Goal: Transaction & Acquisition: Purchase product/service

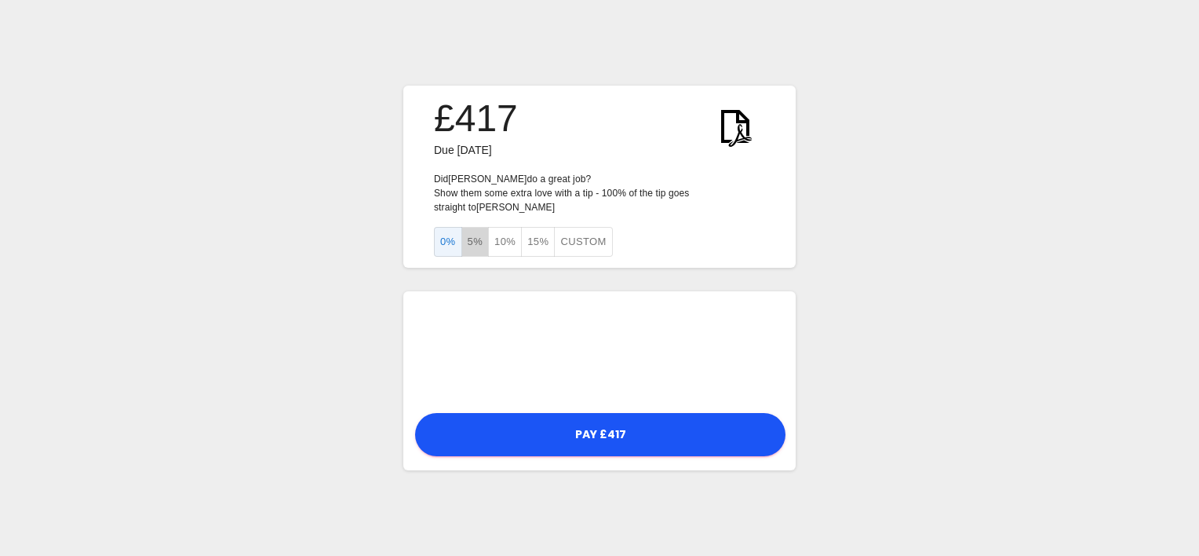
click at [472, 242] on button "5%" at bounding box center [475, 242] width 28 height 31
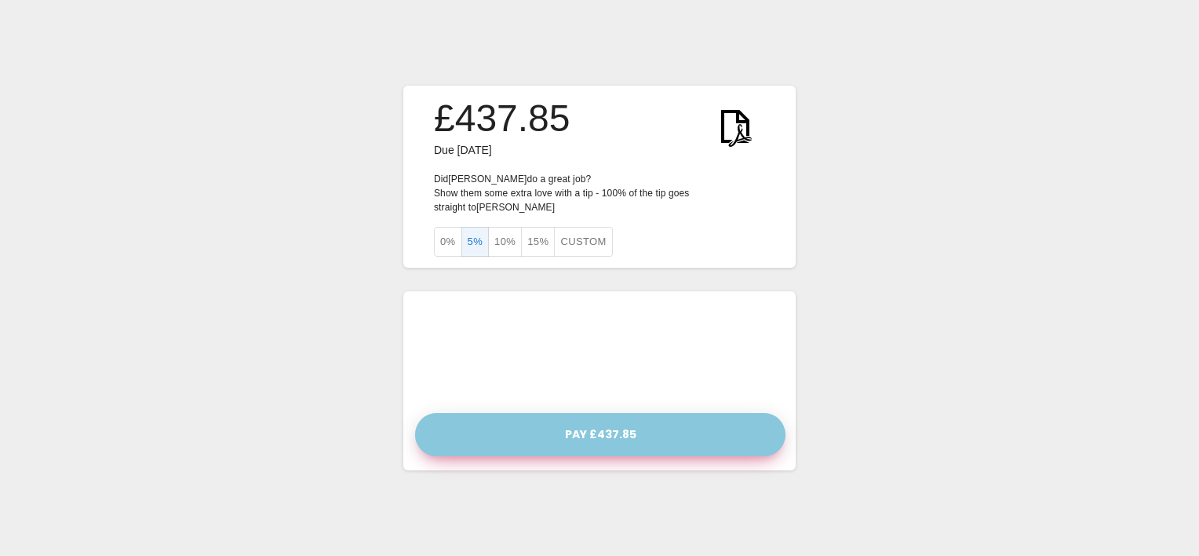
click at [556, 435] on button "Pay £437.85" at bounding box center [600, 434] width 370 height 43
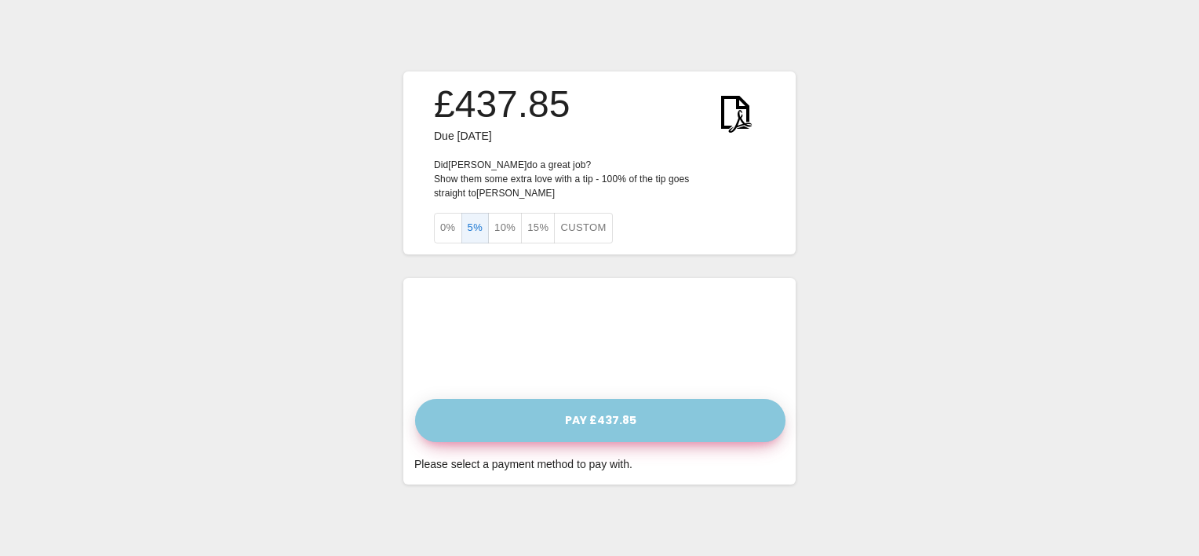
click at [541, 399] on button "Pay £437.85" at bounding box center [600, 420] width 370 height 43
click at [567, 417] on button "Pay £437.85" at bounding box center [600, 420] width 370 height 43
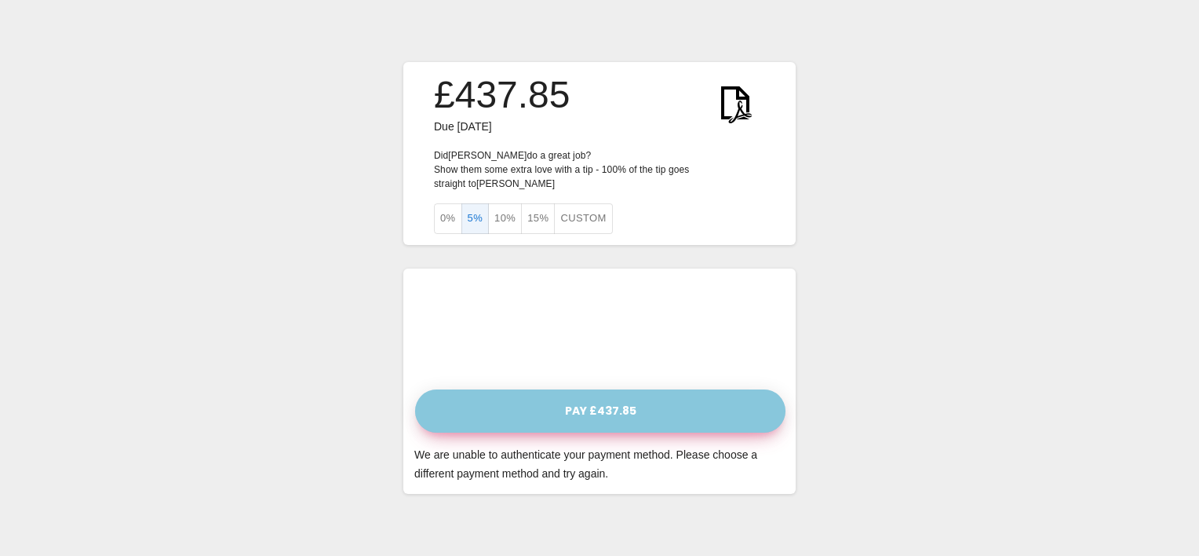
click at [562, 399] on button "Pay £437.85" at bounding box center [600, 410] width 370 height 43
